Goal: Navigation & Orientation: Find specific page/section

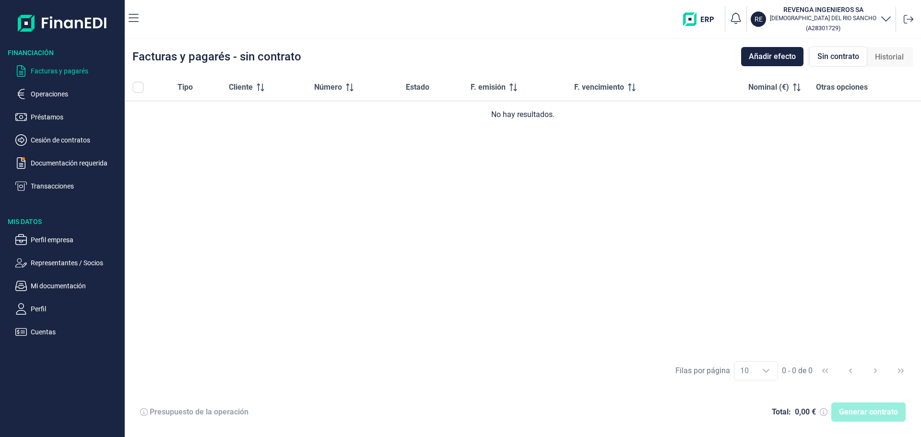
click at [849, 59] on span "Sin contrato" at bounding box center [838, 57] width 42 height 12
click at [54, 95] on p "Operaciones" at bounding box center [76, 94] width 90 height 12
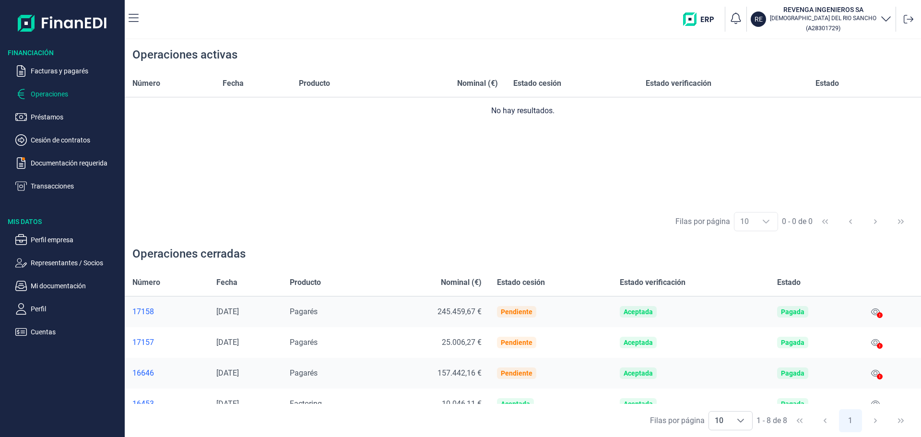
click at [418, 246] on div "Operaciones cerradas" at bounding box center [523, 253] width 796 height 31
click at [42, 183] on p "Transacciones" at bounding box center [76, 186] width 90 height 12
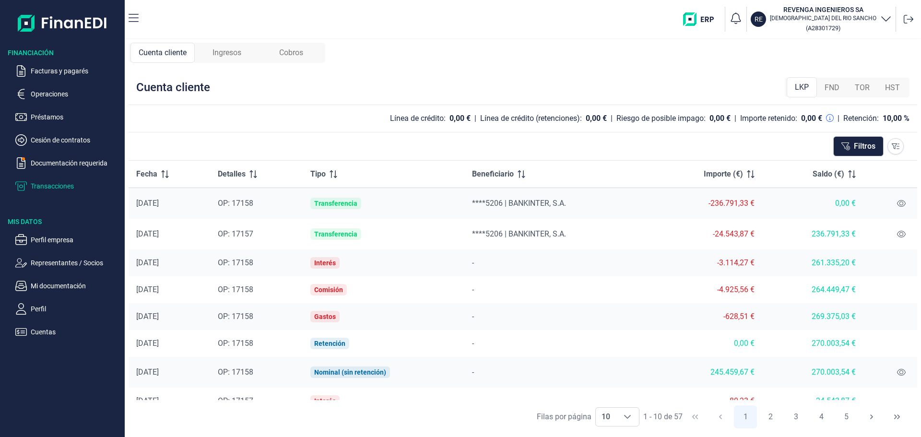
click at [159, 173] on span at bounding box center [163, 174] width 12 height 8
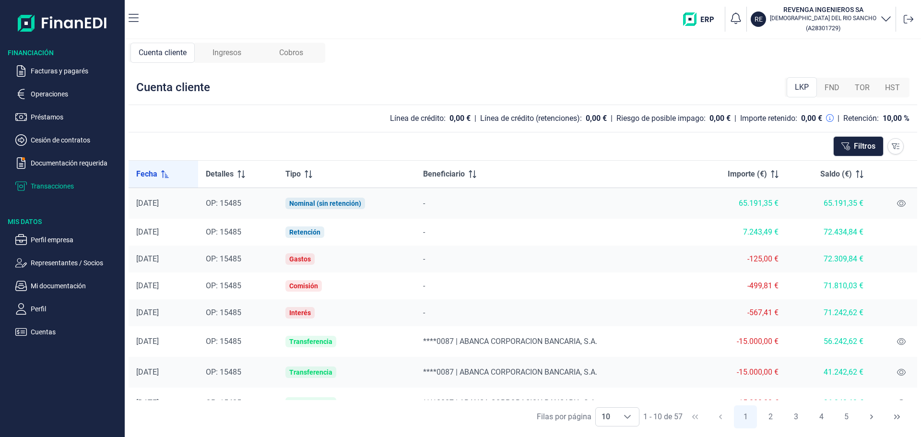
click at [159, 173] on span at bounding box center [163, 174] width 12 height 8
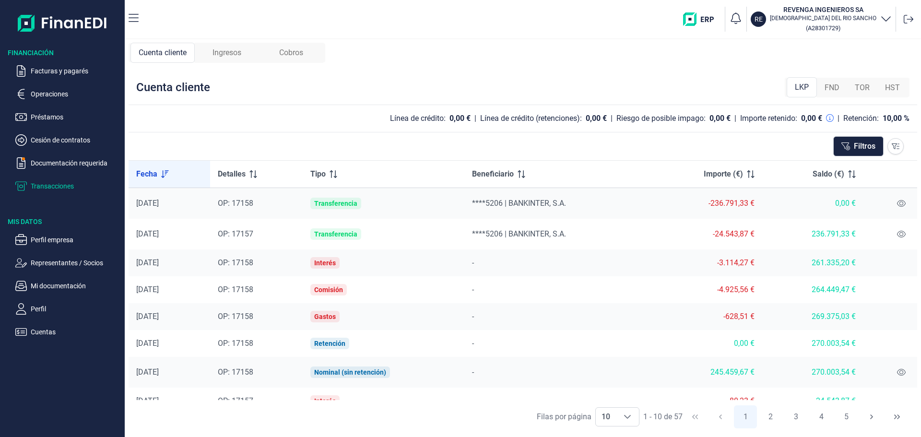
click at [166, 173] on icon at bounding box center [165, 174] width 8 height 8
click at [166, 174] on icon at bounding box center [165, 174] width 8 height 8
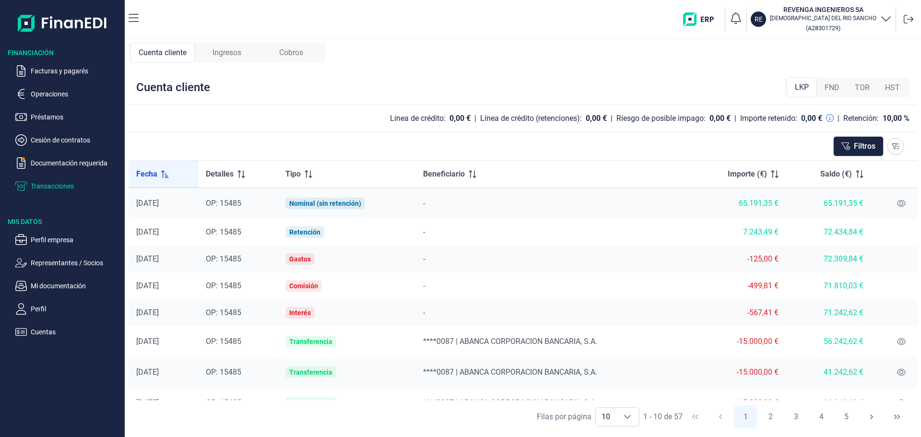
click at [164, 173] on icon at bounding box center [165, 174] width 8 height 8
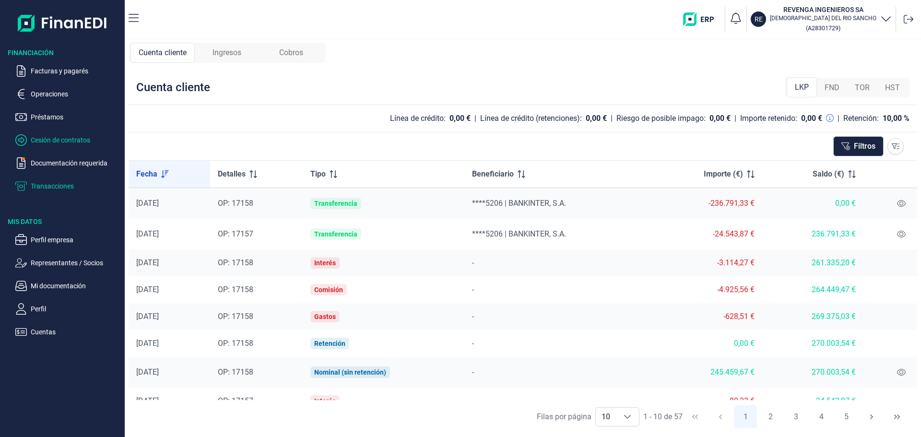
click at [53, 137] on p "Cesión de contratos" at bounding box center [76, 140] width 90 height 12
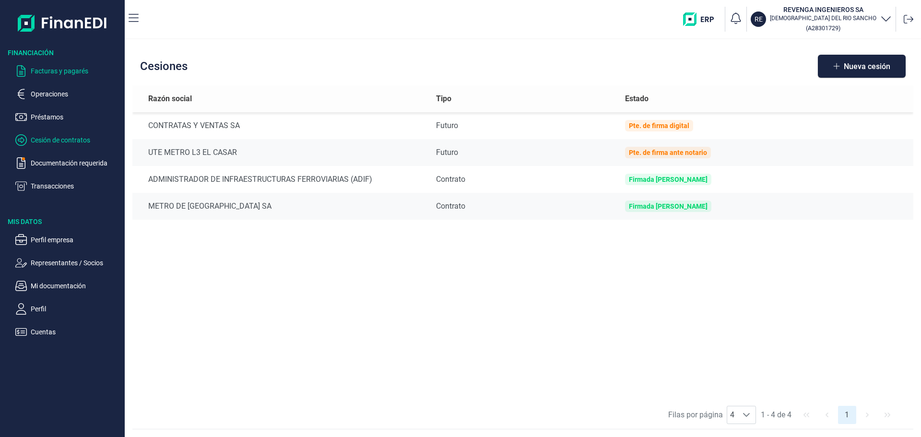
click at [61, 70] on p "Facturas y pagarés" at bounding box center [76, 71] width 90 height 12
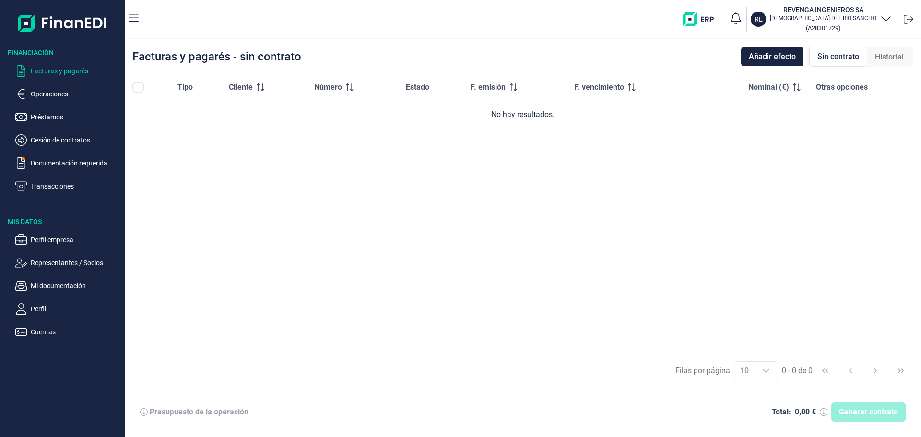
click at [831, 52] on span "Sin contrato" at bounding box center [838, 57] width 42 height 12
click at [768, 58] on span "Añadir efecto" at bounding box center [772, 57] width 47 height 12
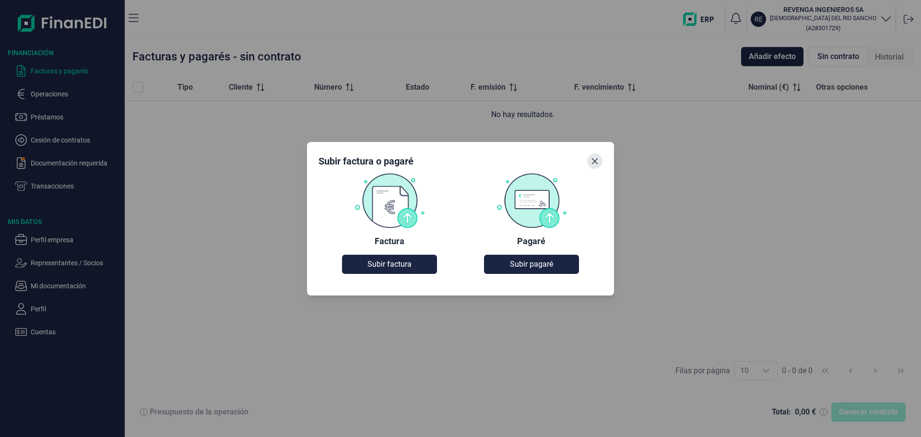
click at [594, 165] on icon "Close" at bounding box center [595, 161] width 8 height 8
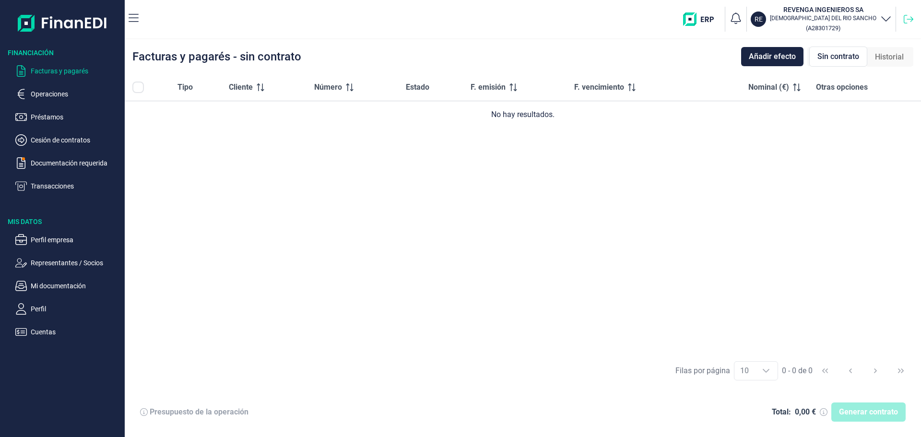
click at [907, 17] on icon at bounding box center [909, 19] width 10 height 10
